Goal: Information Seeking & Learning: Learn about a topic

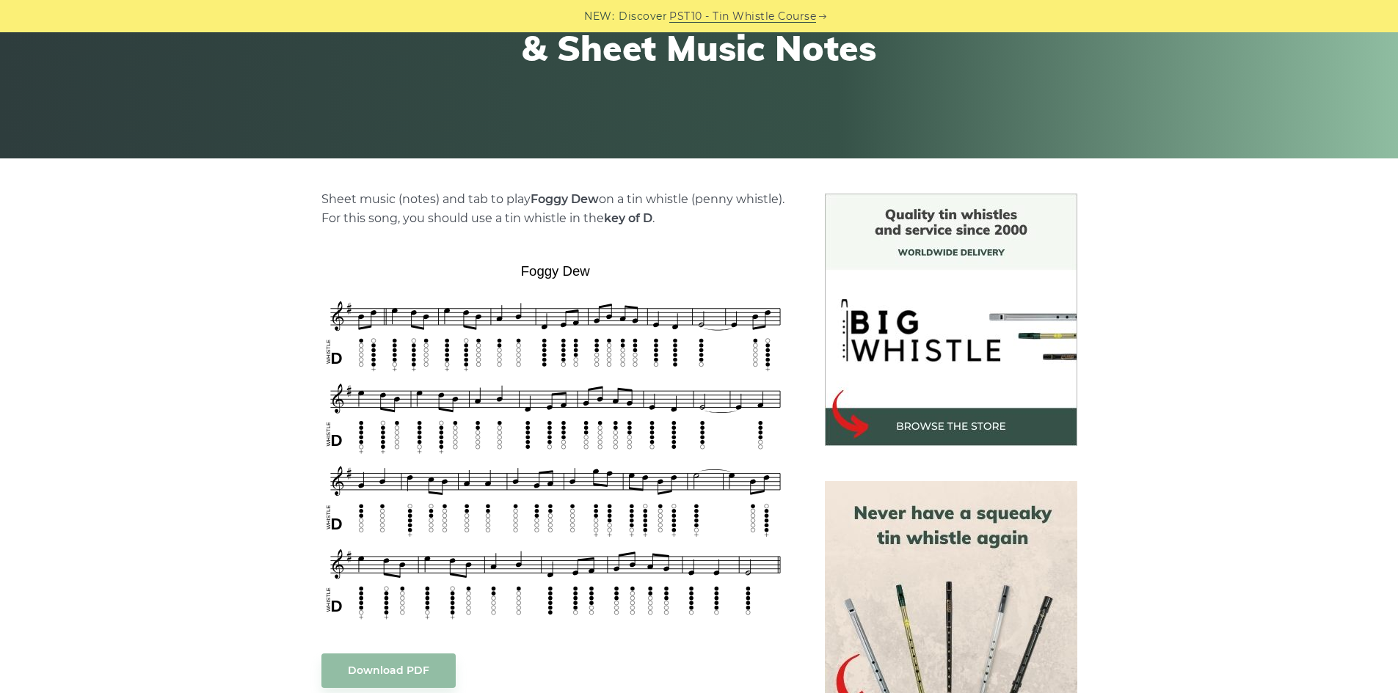
scroll to position [220, 0]
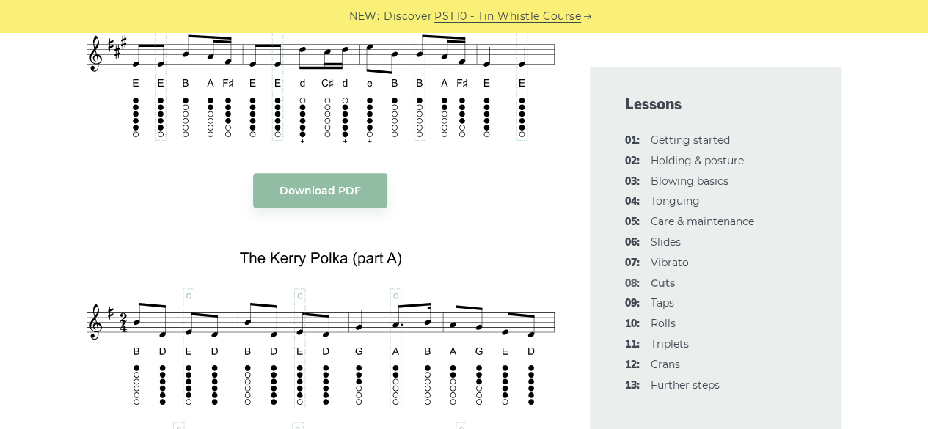
scroll to position [2935, 0]
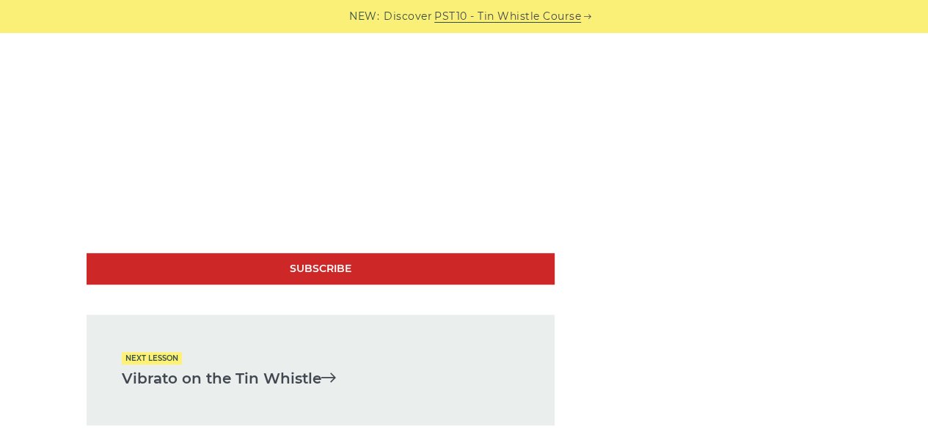
scroll to position [3229, 0]
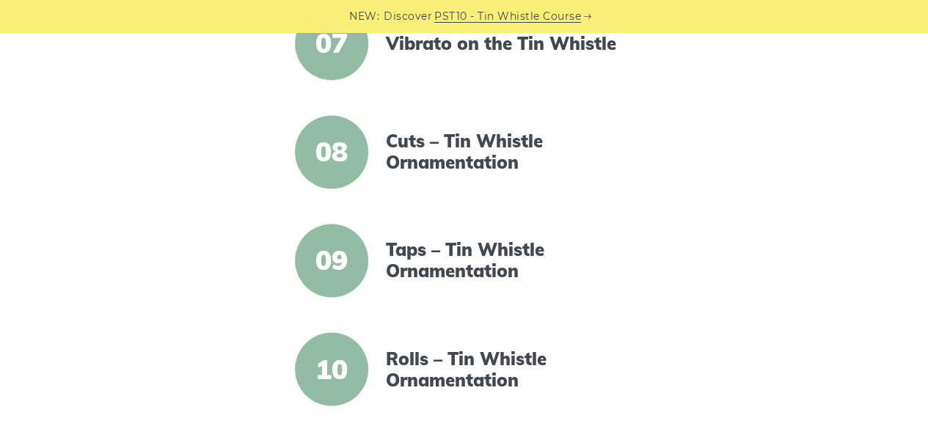
scroll to position [1174, 0]
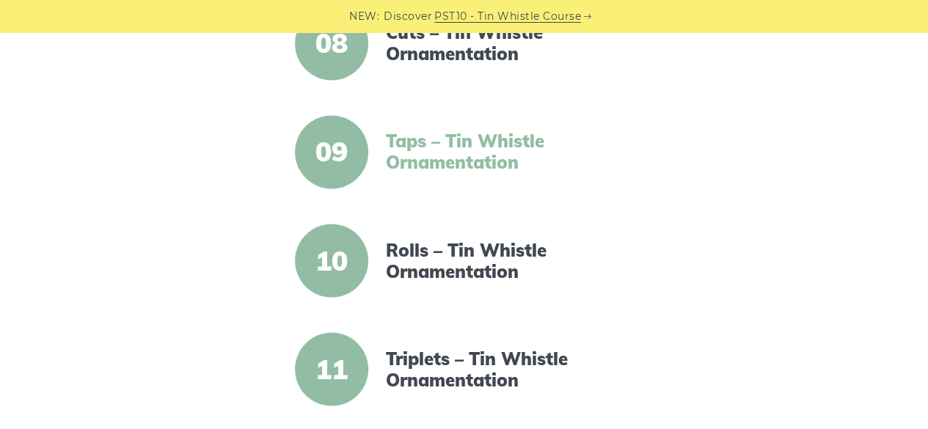
click at [424, 139] on link "Taps – Tin Whistle Ornamentation" at bounding box center [512, 152] width 252 height 43
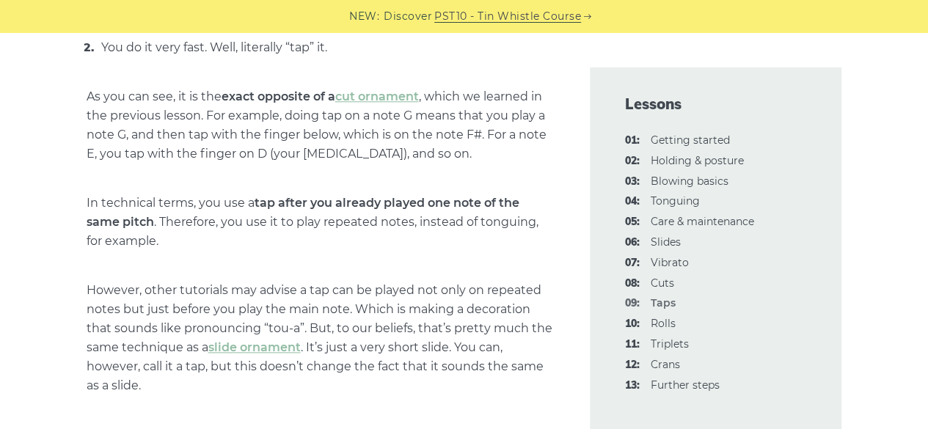
scroll to position [660, 0]
